Goal: Information Seeking & Learning: Learn about a topic

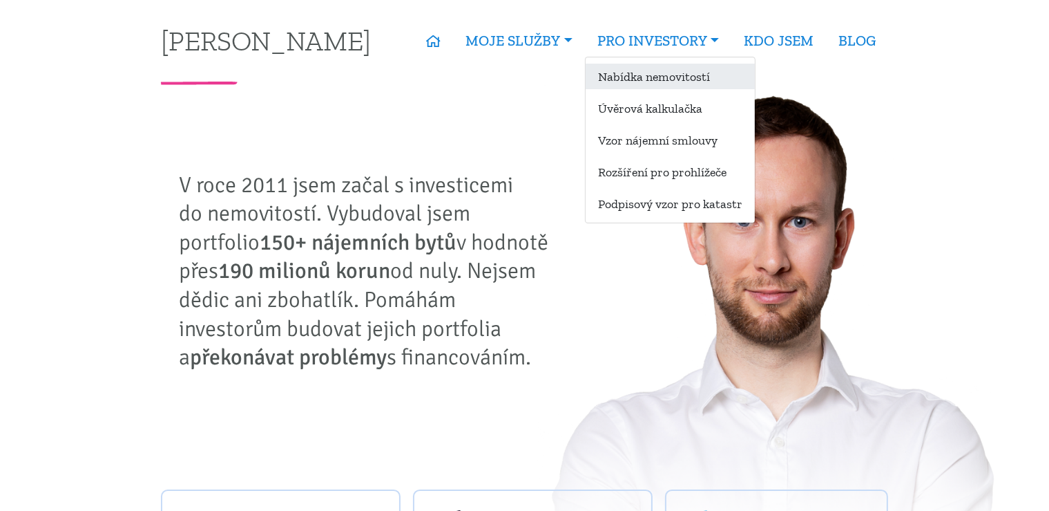
click at [643, 76] on link "Nabídka nemovitostí" at bounding box center [670, 77] width 169 height 26
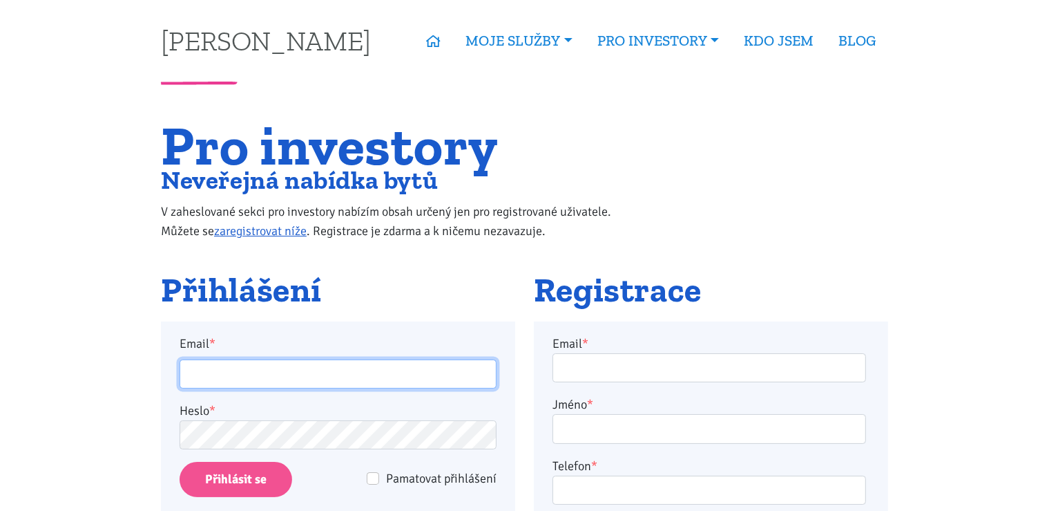
click at [226, 383] on input "Email *" at bounding box center [338, 374] width 317 height 30
type input "[EMAIL_ADDRESS][DOMAIN_NAME]"
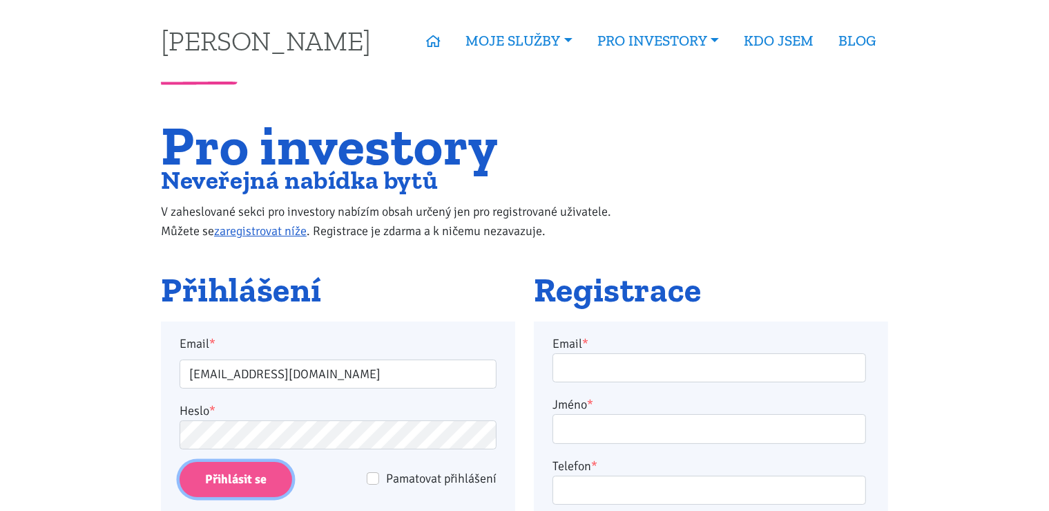
click at [230, 483] on input "Přihlásit se" at bounding box center [236, 479] width 113 height 35
click at [249, 484] on input "Přihlásit se" at bounding box center [236, 479] width 113 height 35
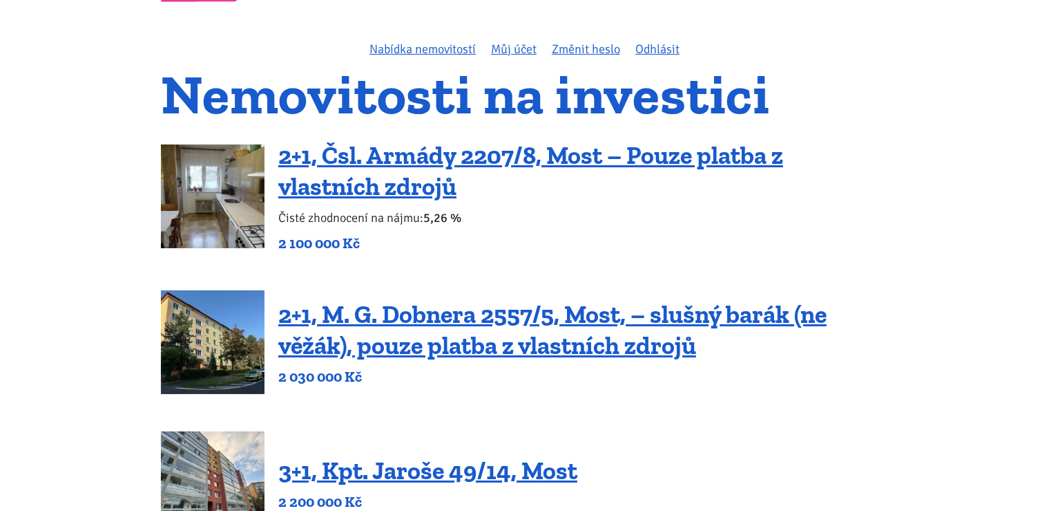
scroll to position [109, 0]
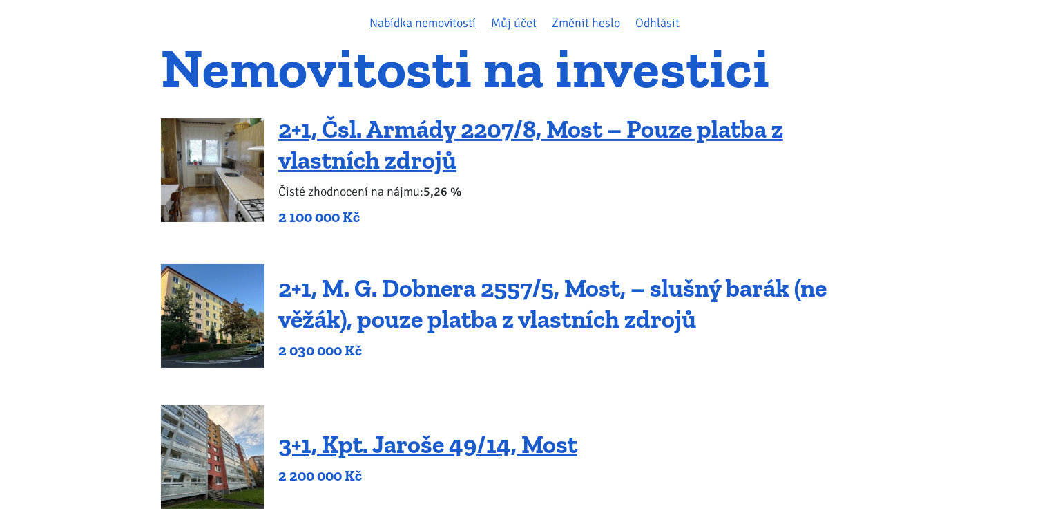
click at [521, 294] on link "2+1, M. G. Dobnera 2557/5, Most, – slušný barák (ne věžák), pouze platba z vlas…" at bounding box center [552, 303] width 549 height 61
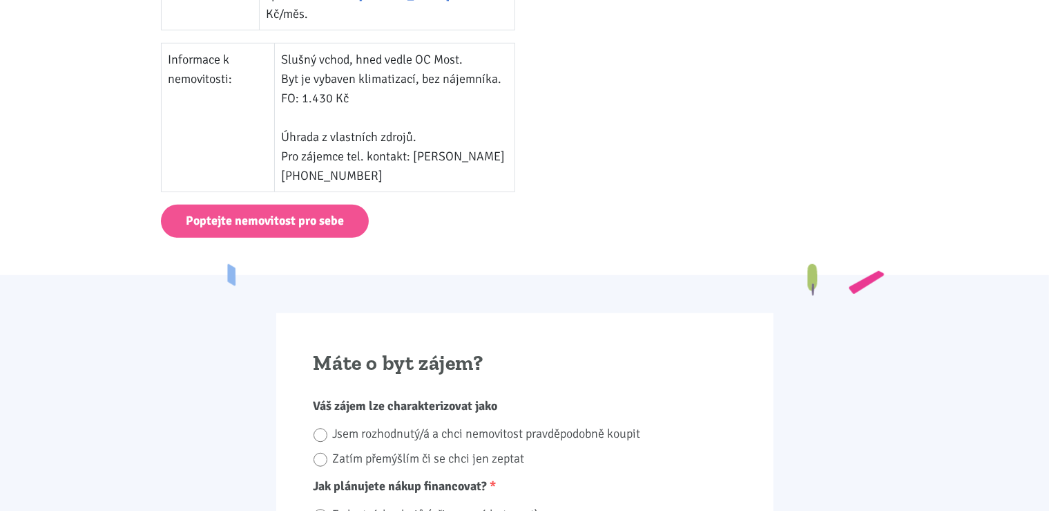
scroll to position [960, 0]
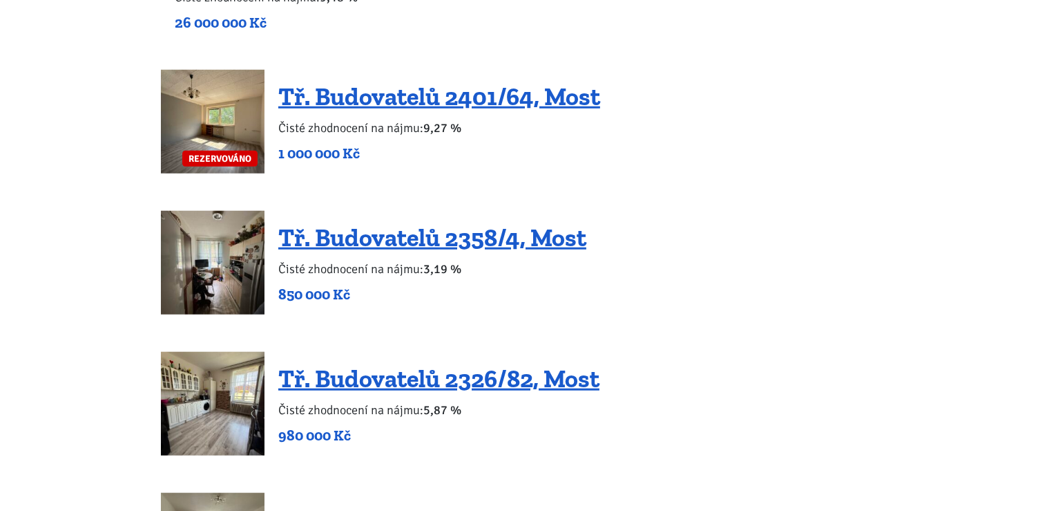
scroll to position [1289, 0]
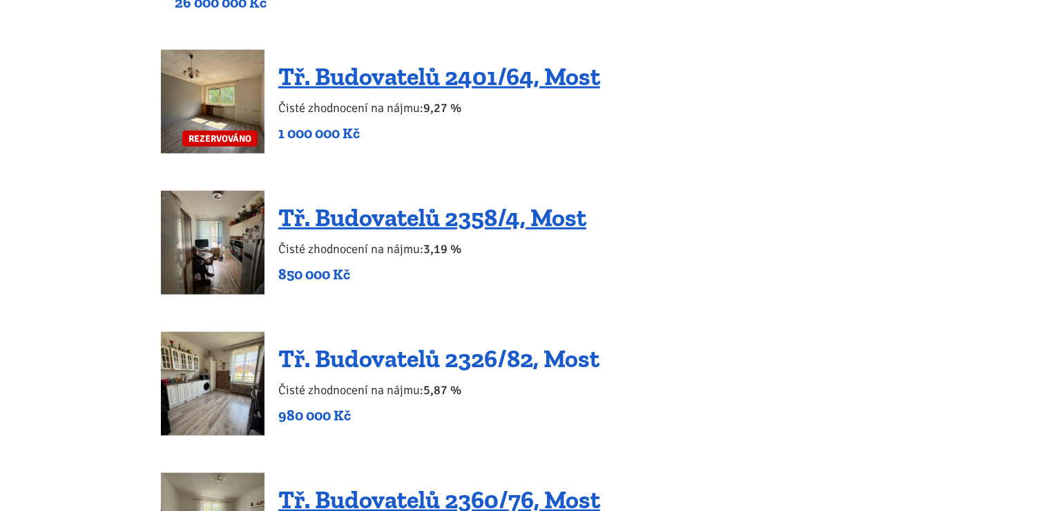
click at [415, 359] on link "Tř. Budovatelů 2326/82, Most" at bounding box center [438, 358] width 321 height 30
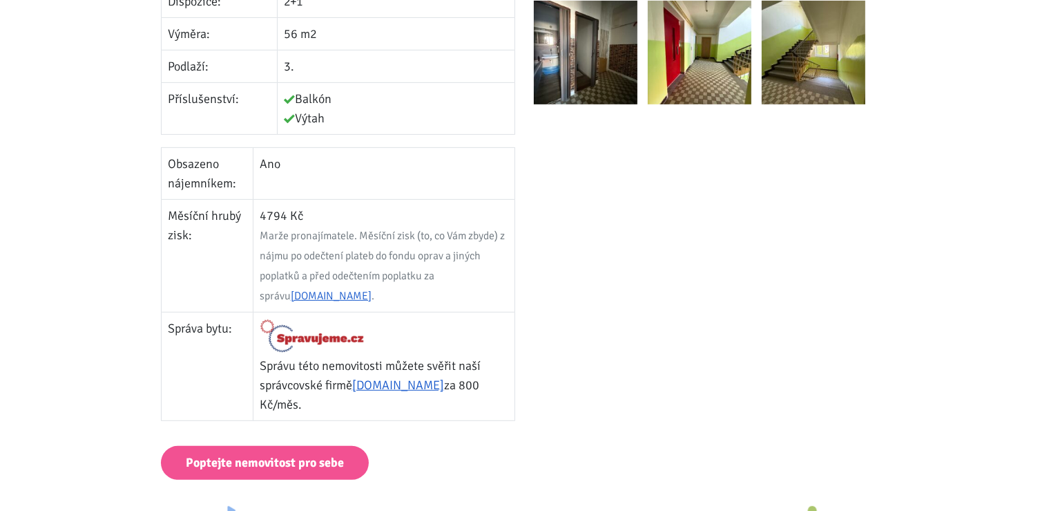
scroll to position [596, 0]
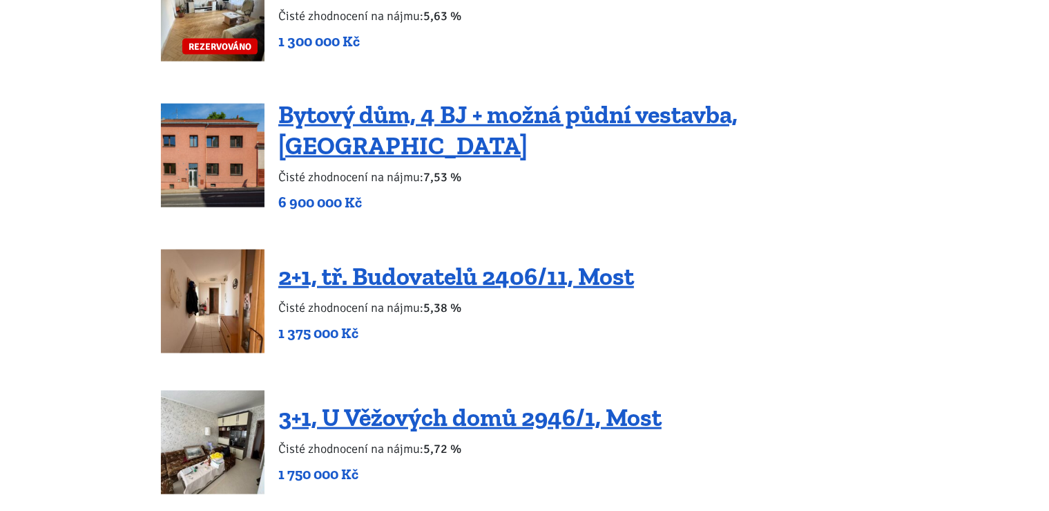
scroll to position [1957, 0]
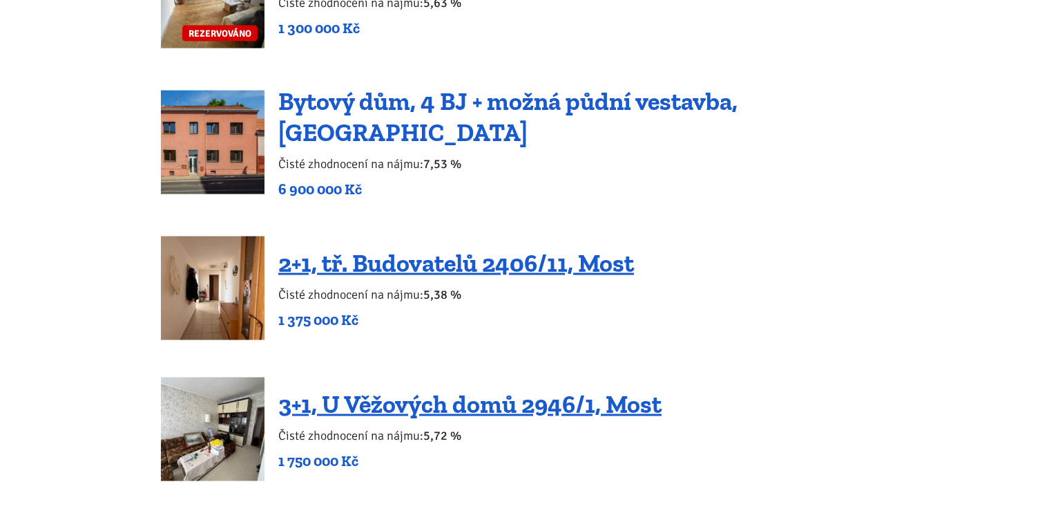
click at [370, 106] on link "Bytový dům, 4 BJ + možná půdní vestavba, [GEOGRAPHIC_DATA]" at bounding box center [507, 116] width 459 height 61
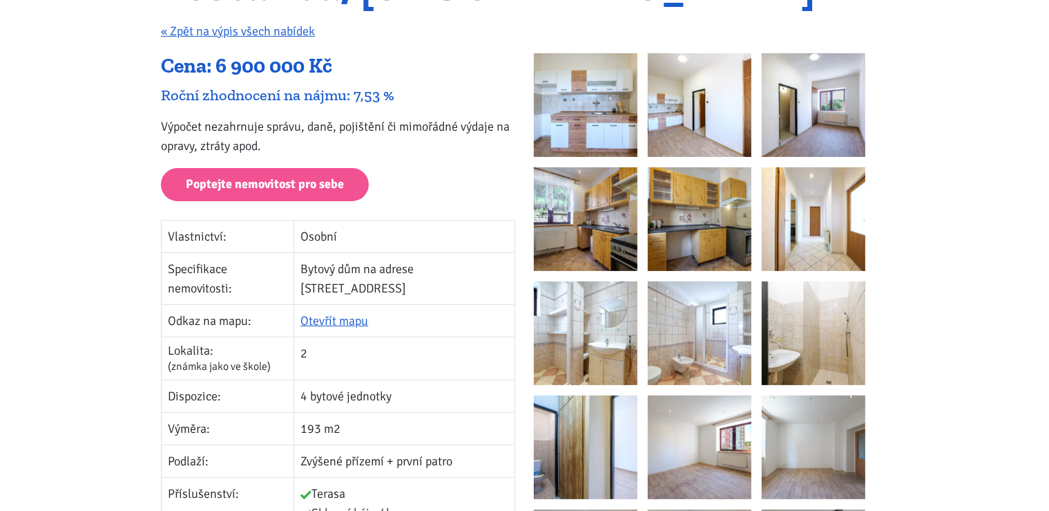
scroll to position [194, 0]
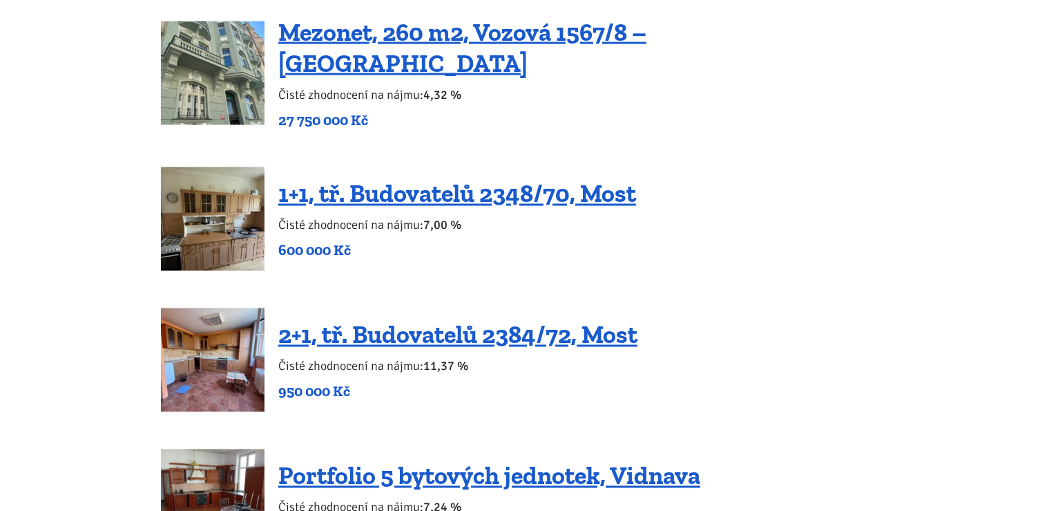
scroll to position [2468, 0]
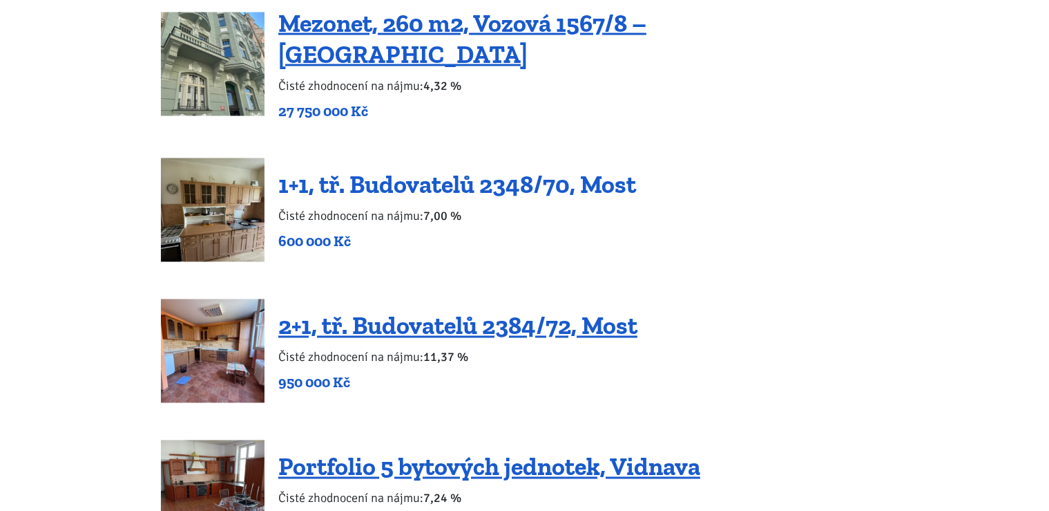
click at [507, 170] on link "1+1, tř. Budovatelů 2348/70, Most" at bounding box center [457, 185] width 358 height 30
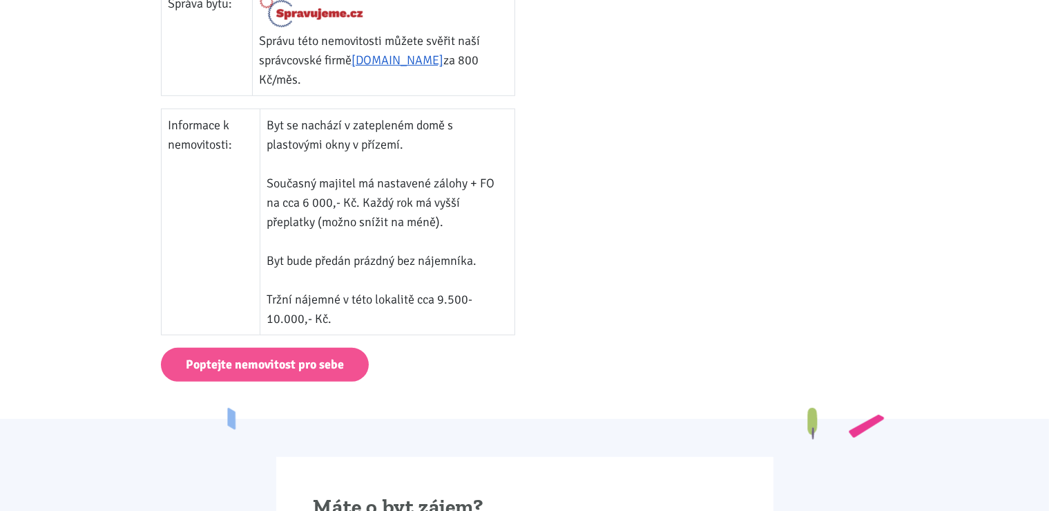
scroll to position [912, 0]
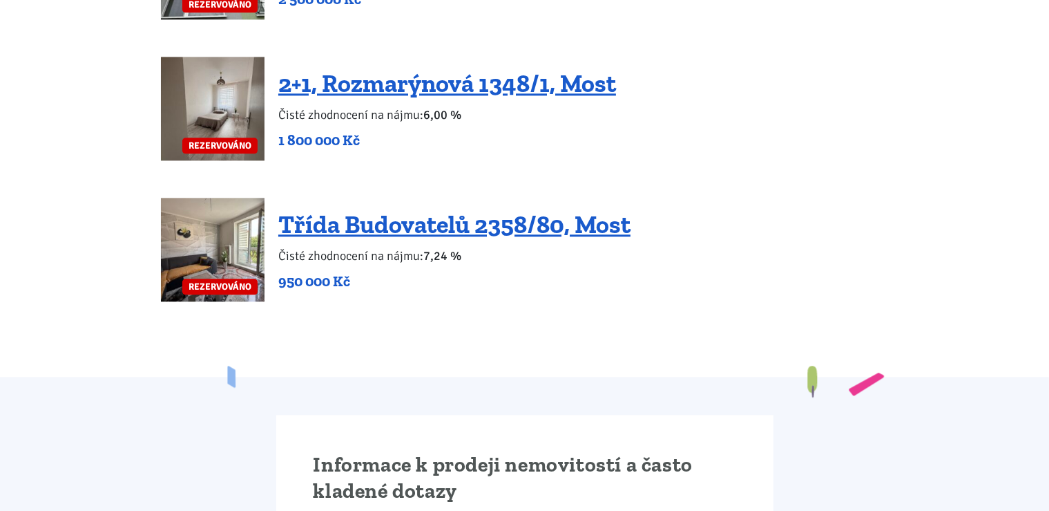
scroll to position [3295, 0]
